Goal: Task Accomplishment & Management: Use online tool/utility

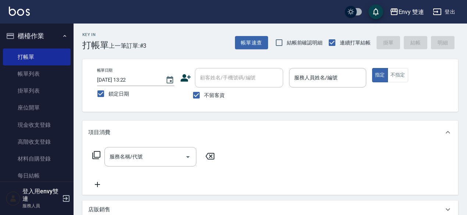
scroll to position [156, 0]
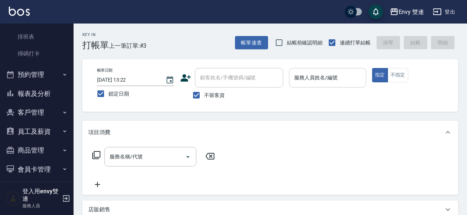
click at [302, 72] on input "服務人員姓名/編號" at bounding box center [327, 77] width 71 height 13
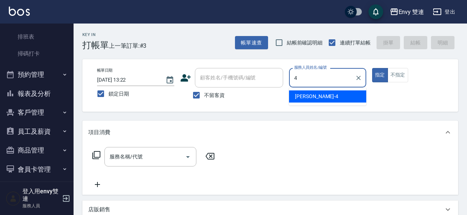
type input "[PERSON_NAME]-4"
type button "true"
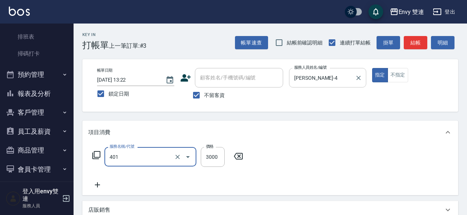
type input "染髮(401)"
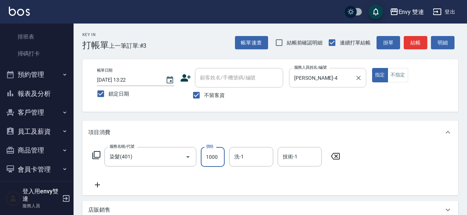
type input "1000"
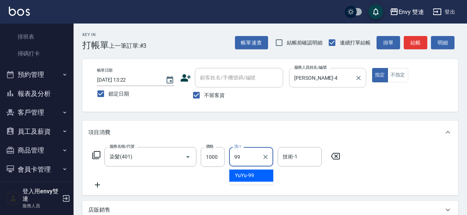
type input "YuYu-99"
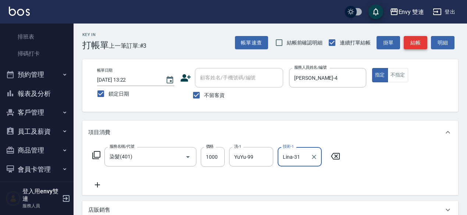
type input "Lina-31"
click at [419, 43] on button "結帳" at bounding box center [416, 43] width 24 height 14
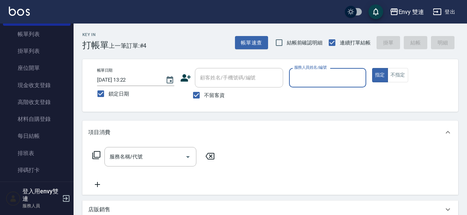
scroll to position [0, 0]
